Goal: Task Accomplishment & Management: Manage account settings

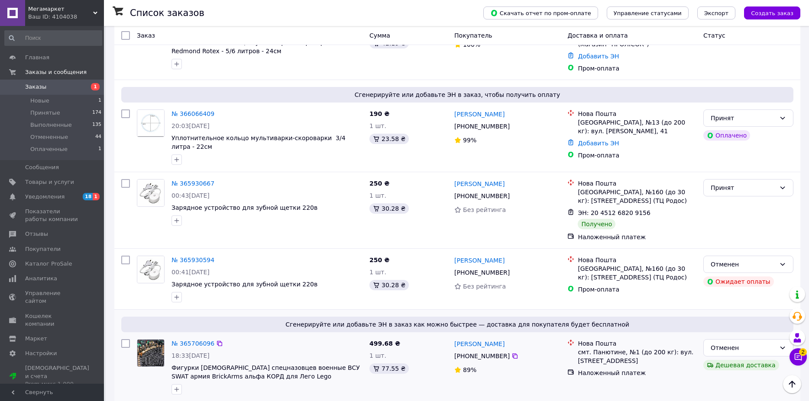
scroll to position [563, 0]
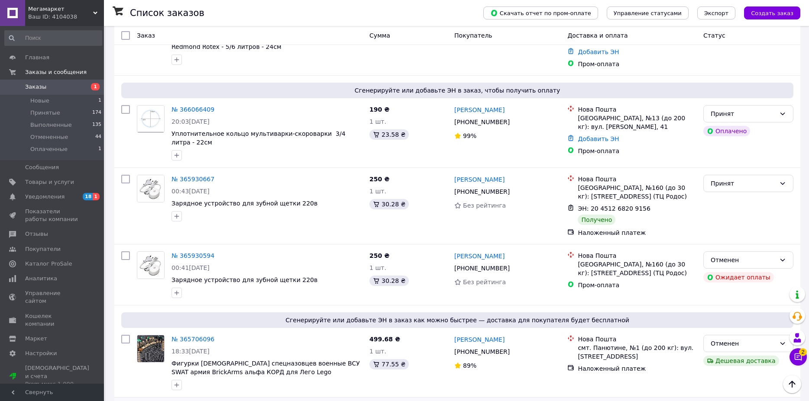
scroll to position [476, 0]
